Goal: Task Accomplishment & Management: Complete application form

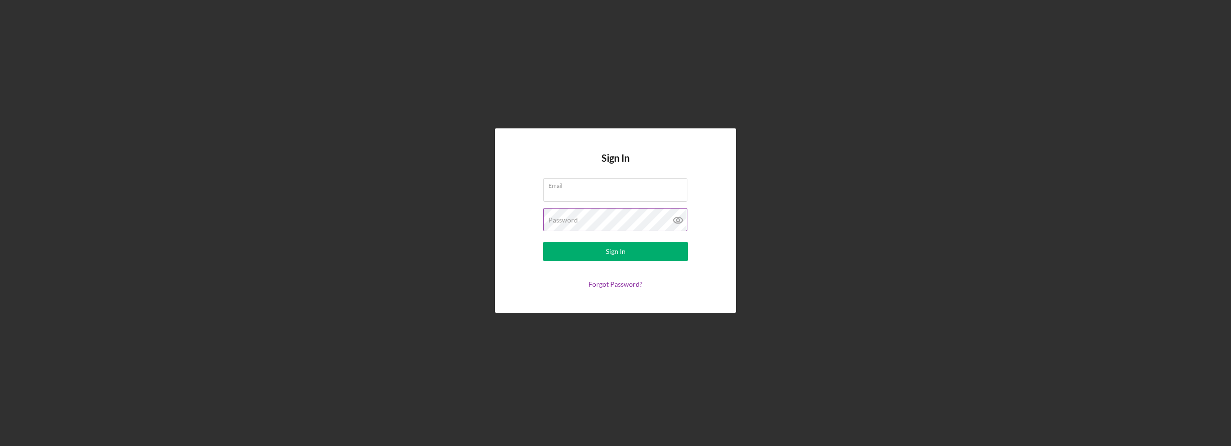
type input "[EMAIL_ADDRESS][DOMAIN_NAME]"
click at [678, 221] on icon at bounding box center [677, 219] width 3 height 3
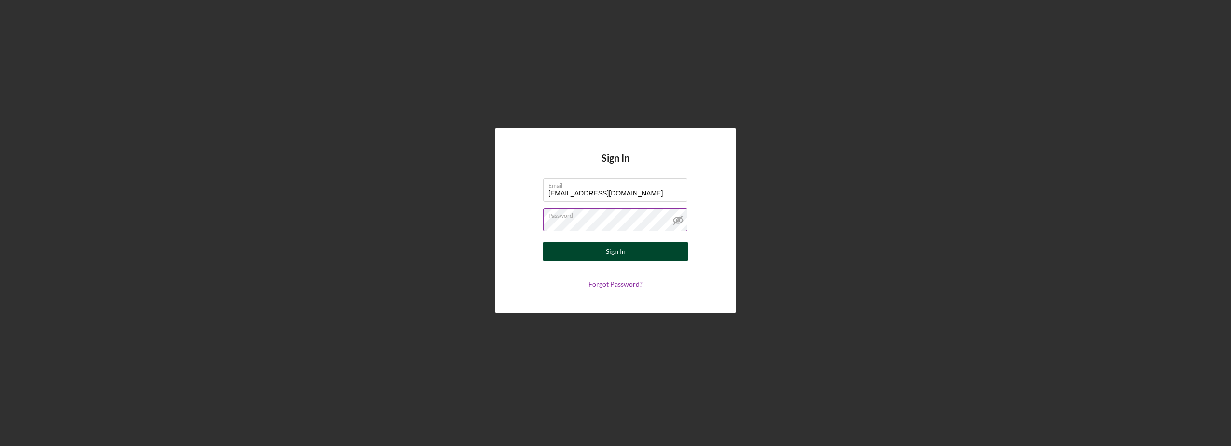
click at [607, 256] on div "Sign In" at bounding box center [616, 251] width 20 height 19
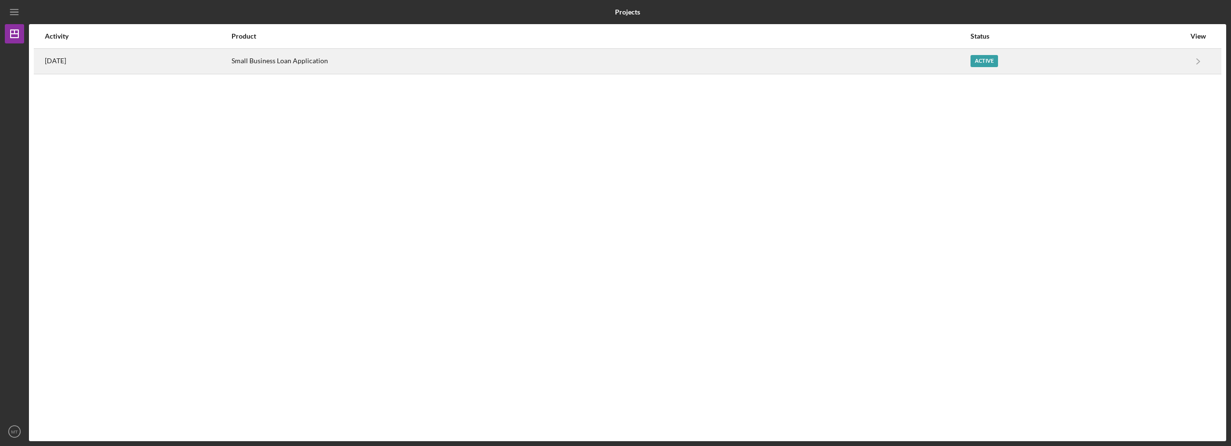
click at [326, 61] on div "Small Business Loan Application" at bounding box center [600, 61] width 738 height 24
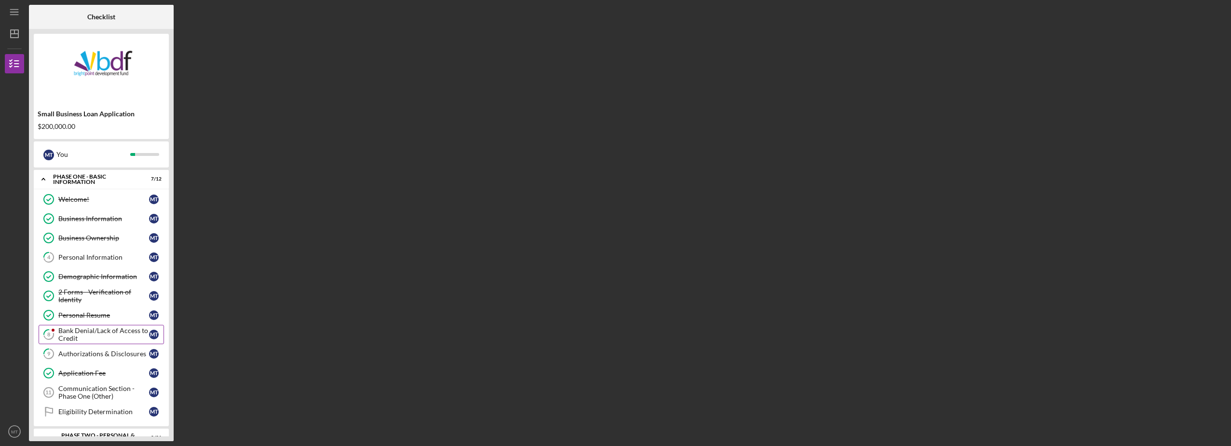
click at [85, 329] on div "Bank Denial/Lack of Access to Credit" at bounding box center [103, 333] width 91 height 15
click at [84, 329] on div "Bank Denial/Lack of Access to Credit" at bounding box center [103, 333] width 91 height 15
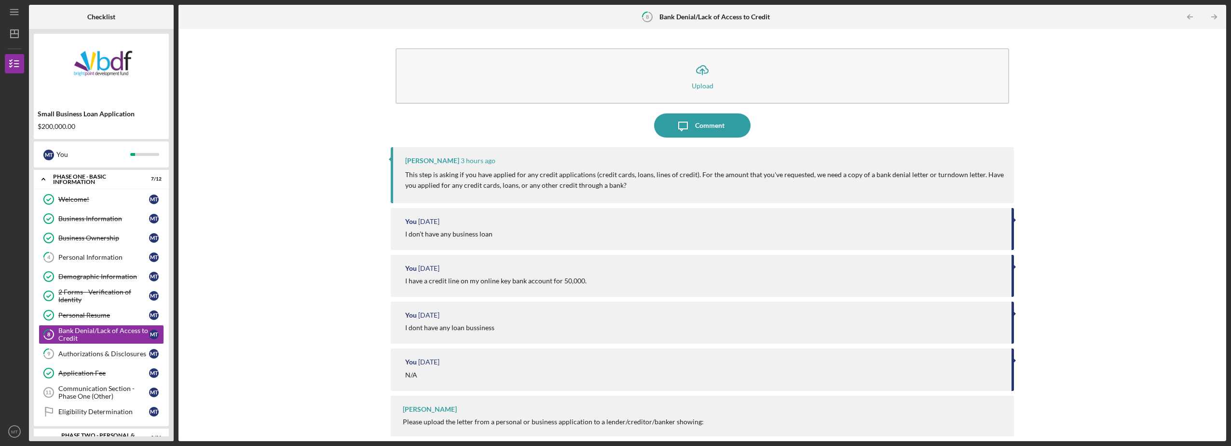
scroll to position [8, 0]
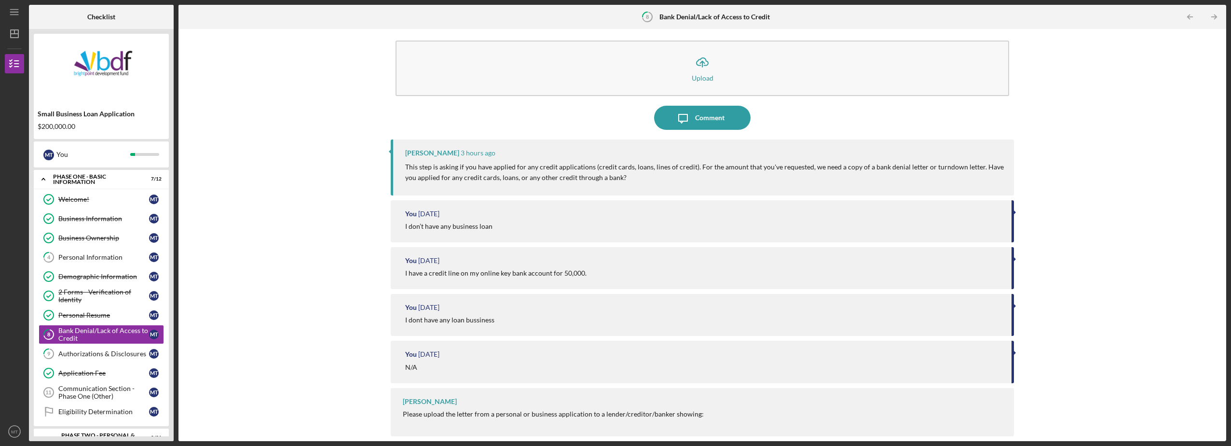
click at [932, 407] on div "[PERSON_NAME] Please upload the letter from a personal or business application …" at bounding box center [702, 412] width 623 height 48
drag, startPoint x: 405, startPoint y: 412, endPoint x: 715, endPoint y: 412, distance: 310.1
click at [715, 412] on div "Please upload the letter from a personal or business application to a lender/cr…" at bounding box center [634, 414] width 462 height 8
drag, startPoint x: 715, startPoint y: 412, endPoint x: 749, endPoint y: 401, distance: 36.3
click at [749, 401] on div "[PERSON_NAME] Please upload the letter from a personal or business application …" at bounding box center [702, 412] width 623 height 48
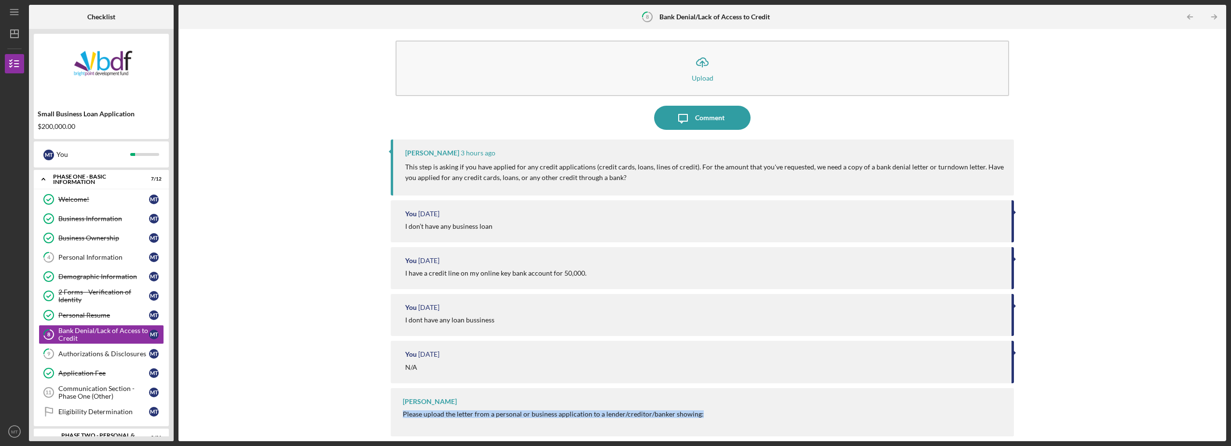
drag, startPoint x: 699, startPoint y: 413, endPoint x: 397, endPoint y: 414, distance: 301.9
click at [397, 414] on div "[PERSON_NAME] Please upload the letter from a personal or business application …" at bounding box center [702, 412] width 623 height 48
drag, startPoint x: 397, startPoint y: 414, endPoint x: 438, endPoint y: 413, distance: 40.5
copy div "Please upload the letter from a personal or business application to a lender/cr…"
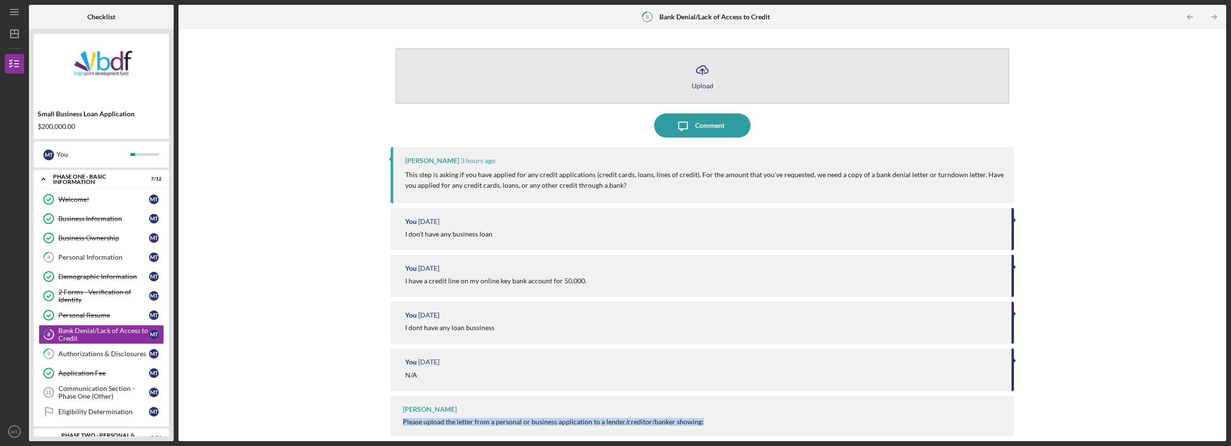
click at [701, 71] on icon "Icon/Upload" at bounding box center [702, 70] width 24 height 24
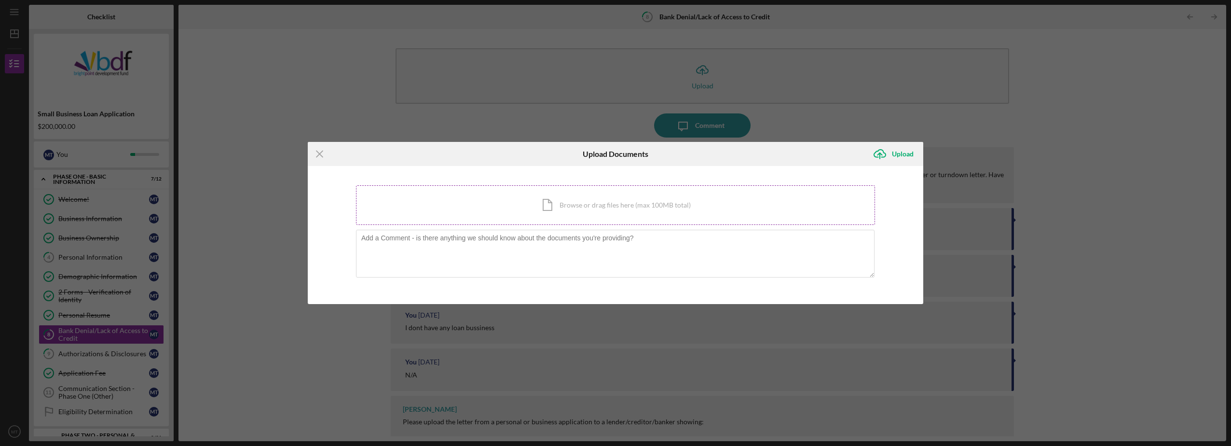
click at [556, 209] on div "Icon/Document Browse or drag files here (max 100MB total) Tap to choose files o…" at bounding box center [615, 205] width 519 height 40
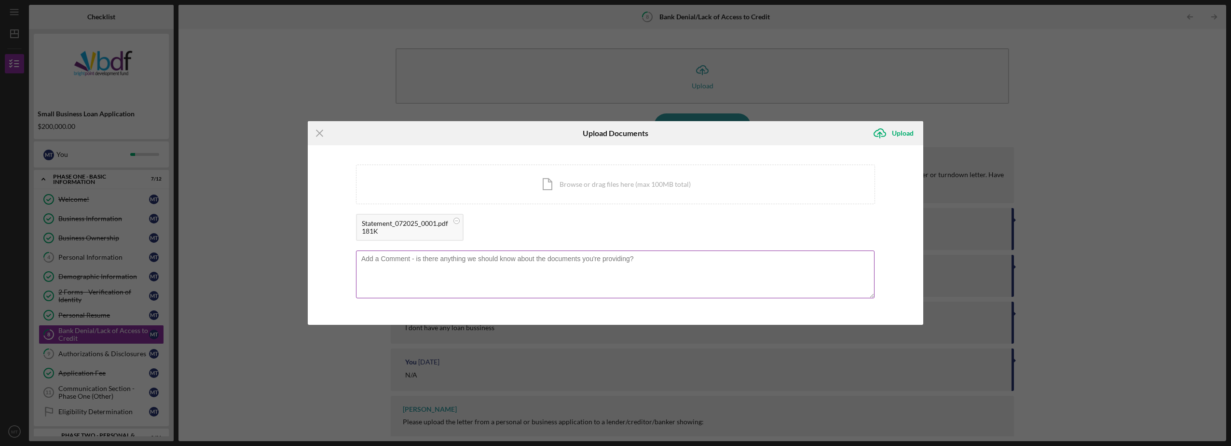
click at [474, 281] on textarea at bounding box center [615, 273] width 518 height 47
click at [887, 133] on icon "Icon/Upload" at bounding box center [880, 133] width 24 height 24
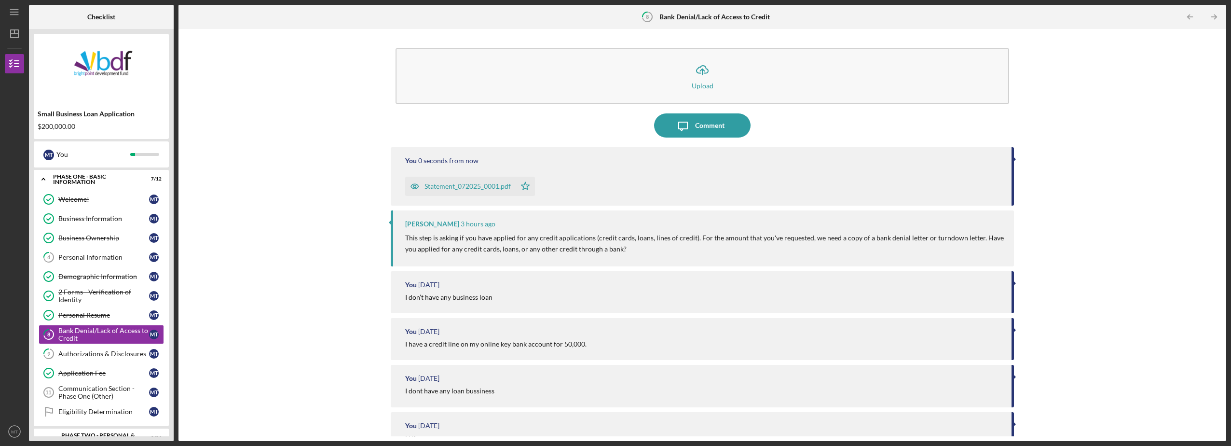
scroll to position [71, 0]
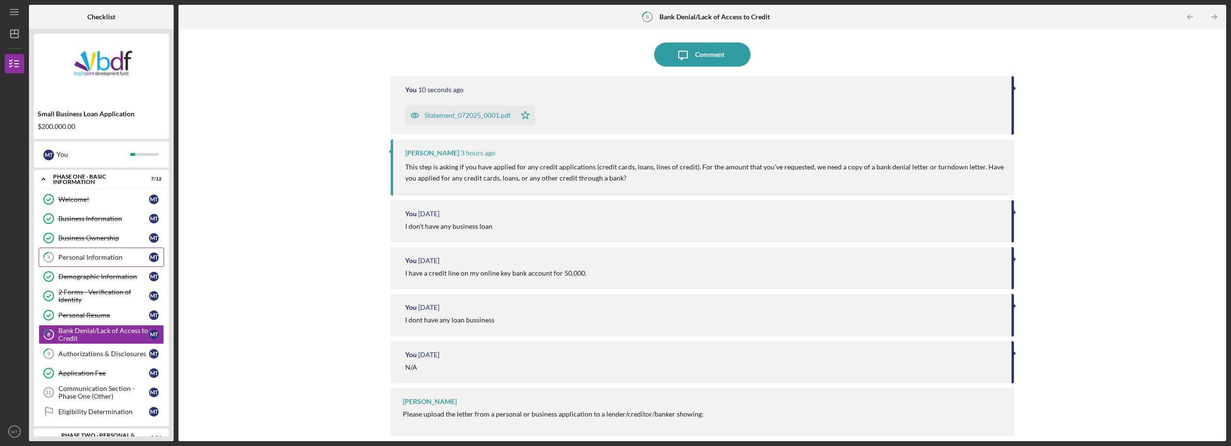
click at [82, 264] on link "4 Personal Information M T" at bounding box center [101, 256] width 125 height 19
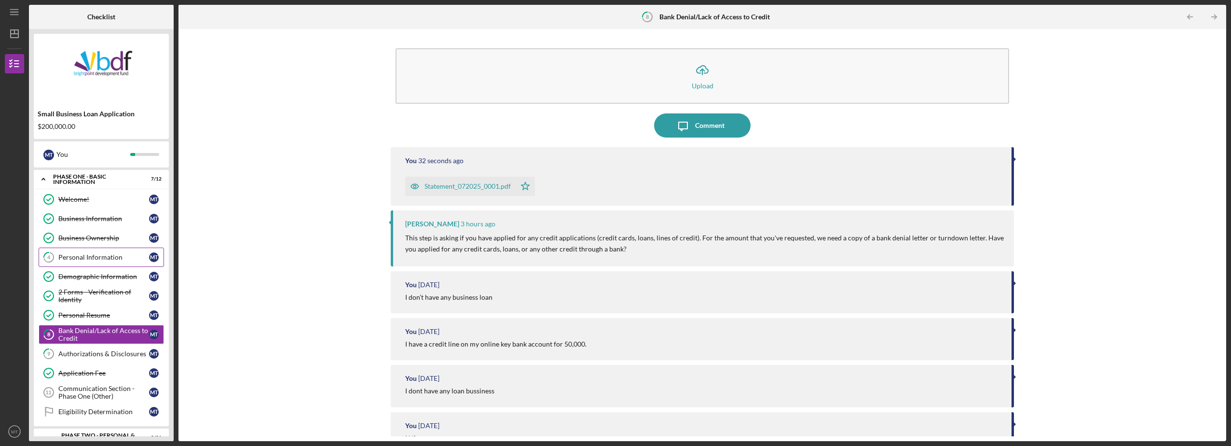
click at [86, 254] on div "Personal Information" at bounding box center [103, 257] width 91 height 8
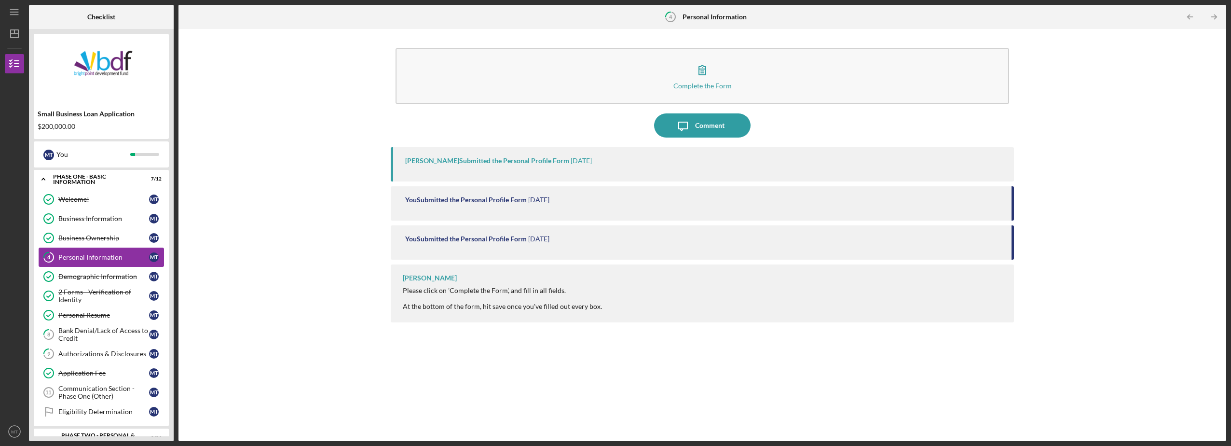
click at [120, 256] on div "Personal Information" at bounding box center [103, 257] width 91 height 8
click at [453, 202] on div "You Submitted the Personal Profile Form" at bounding box center [466, 200] width 122 height 8
click at [53, 258] on icon "4" at bounding box center [49, 257] width 24 height 24
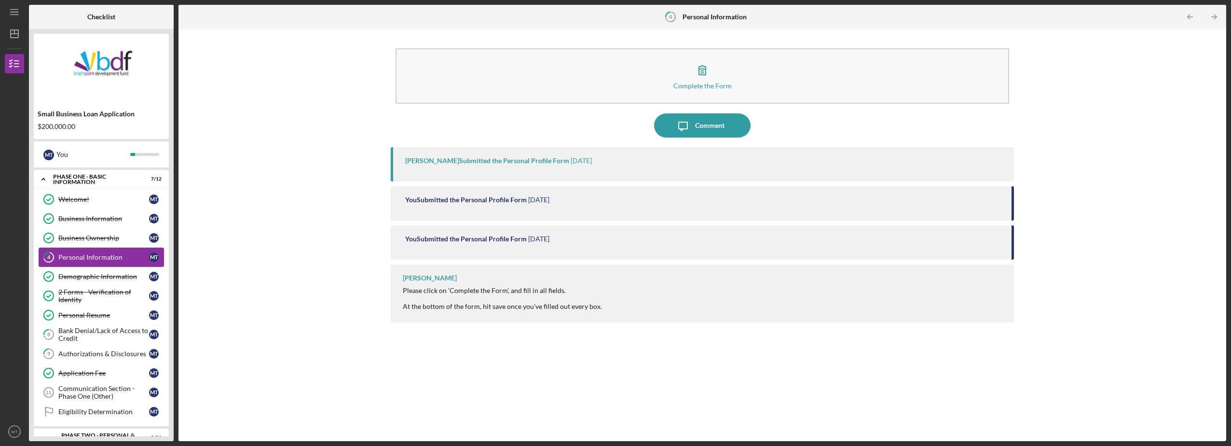
click at [119, 253] on div "Personal Information" at bounding box center [103, 257] width 91 height 8
click at [153, 258] on div "M T" at bounding box center [154, 257] width 10 height 10
click at [49, 257] on tspan "4" at bounding box center [48, 257] width 3 height 6
click at [711, 132] on div "Comment" at bounding box center [709, 125] width 29 height 24
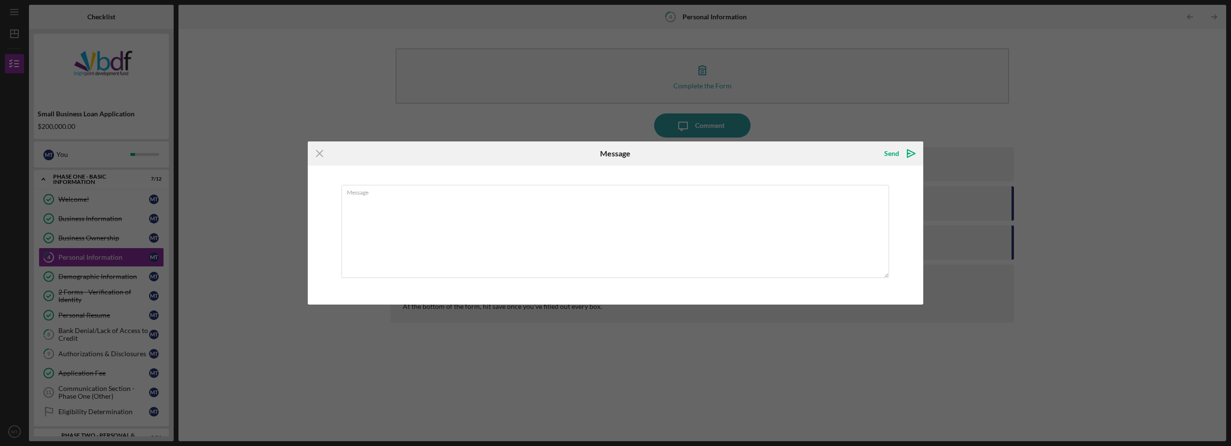
click at [706, 89] on div "Icon/Menu Close Message Send Icon/icon-invite-send Message Cancel Send Icon/ico…" at bounding box center [615, 223] width 1231 height 446
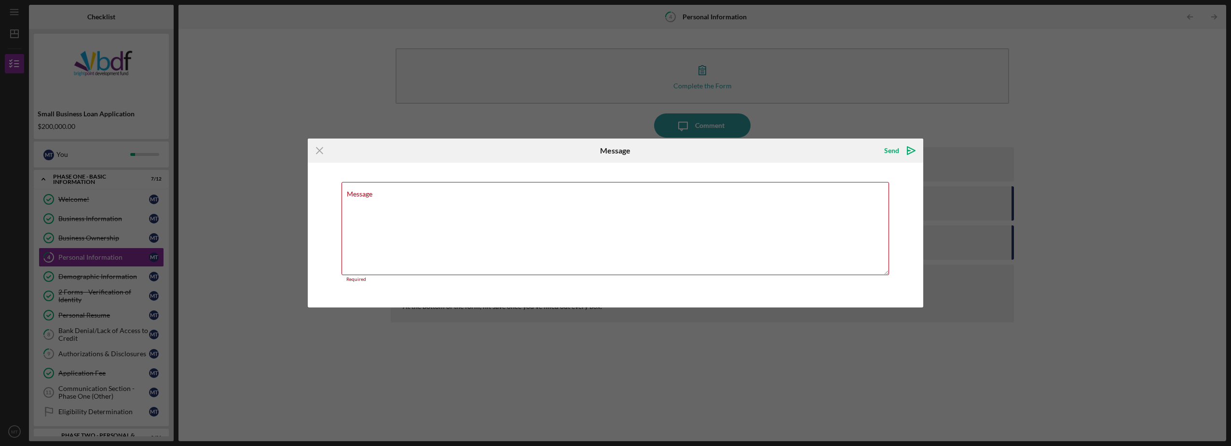
click at [866, 109] on div "Icon/Menu Close Message Send Icon/icon-invite-send Message Required Cancel Send…" at bounding box center [615, 223] width 1231 height 446
click at [766, 118] on div "Icon/Menu Close Message Send Icon/icon-invite-send Message Required Cancel Send…" at bounding box center [615, 223] width 1231 height 446
click at [320, 148] on icon "Icon/Menu Close" at bounding box center [320, 150] width 24 height 24
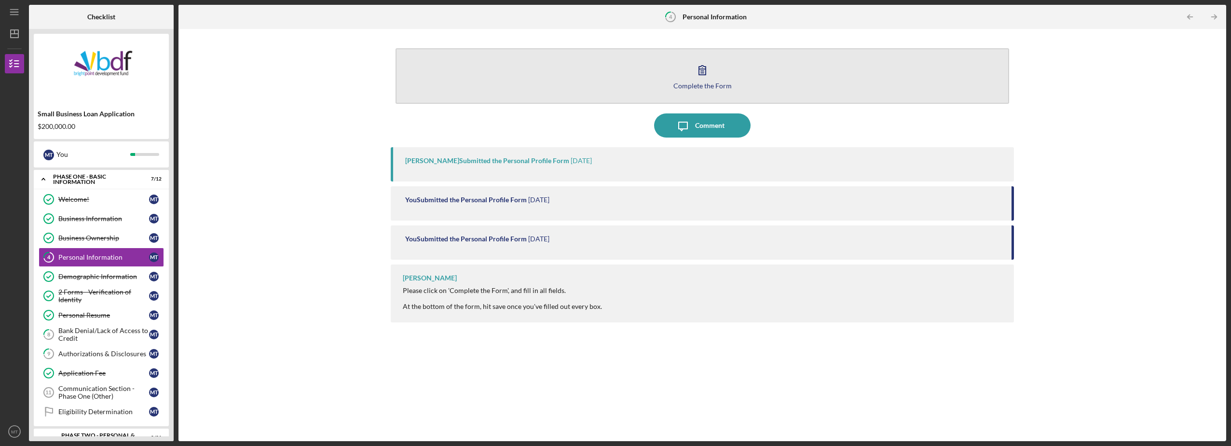
click at [703, 72] on icon "button" at bounding box center [702, 70] width 24 height 24
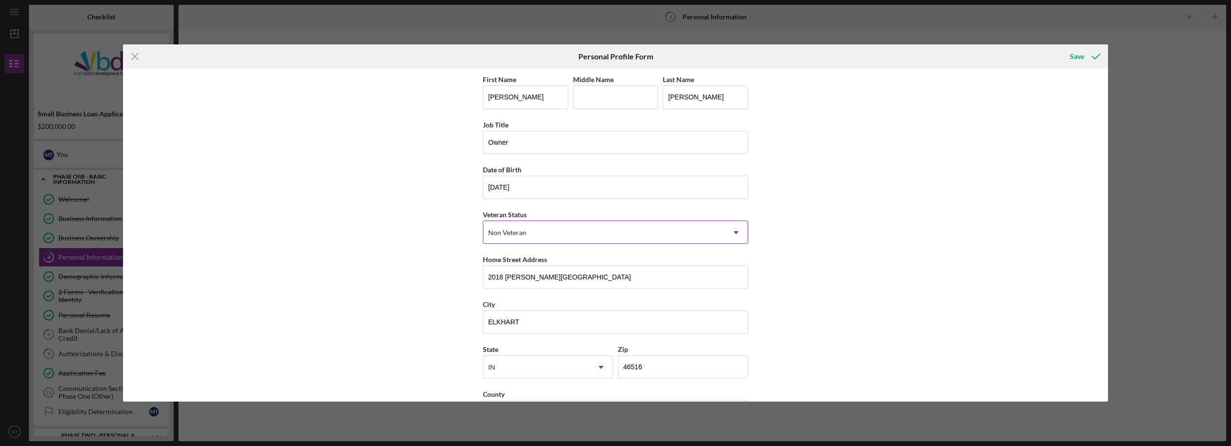
scroll to position [36, 0]
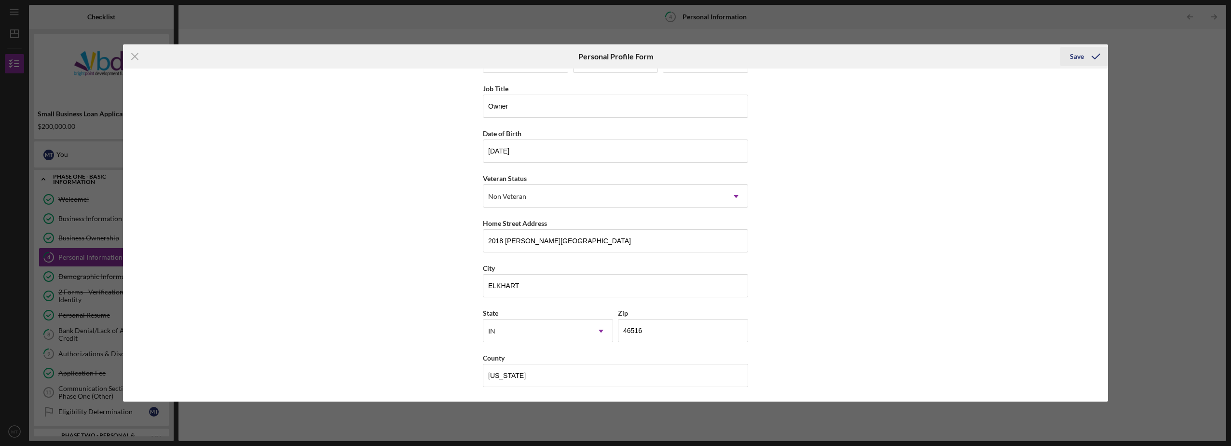
click at [1075, 56] on div "Save" at bounding box center [1077, 56] width 14 height 19
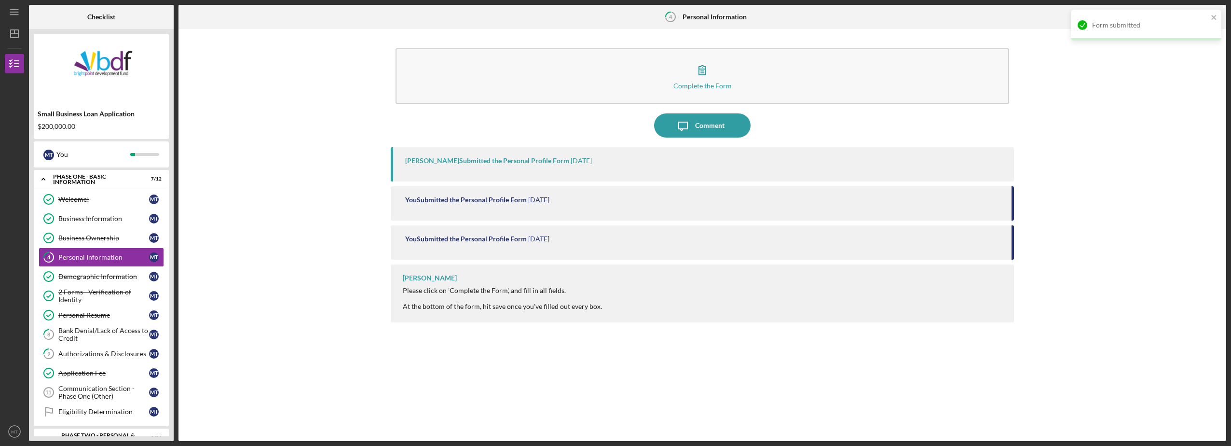
click at [1075, 56] on div "Complete the Form Form Icon/Message Comment [PERSON_NAME] Submitted the Persona…" at bounding box center [702, 235] width 1038 height 402
